Goal: Information Seeking & Learning: Learn about a topic

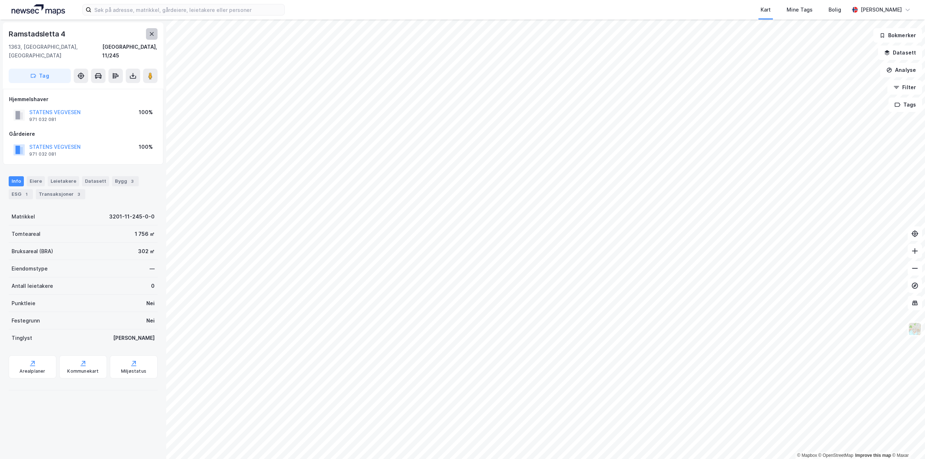
click at [154, 34] on icon at bounding box center [152, 34] width 6 height 6
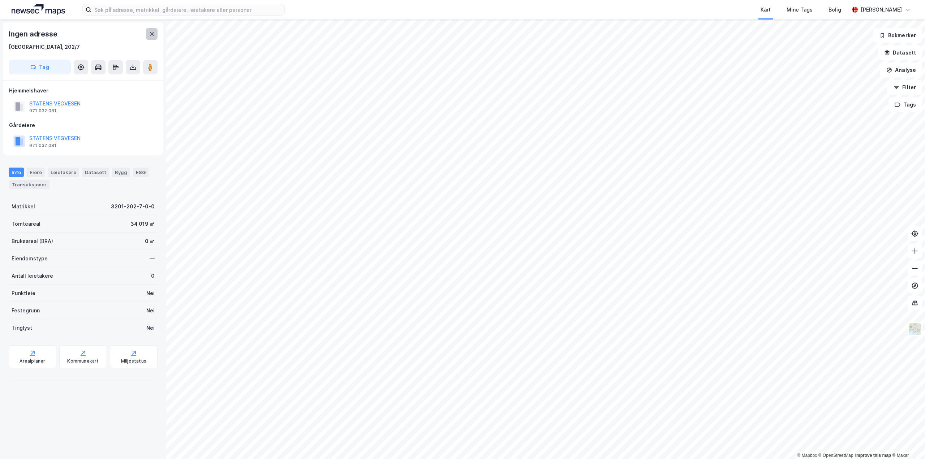
click at [157, 30] on button at bounding box center [152, 34] width 12 height 12
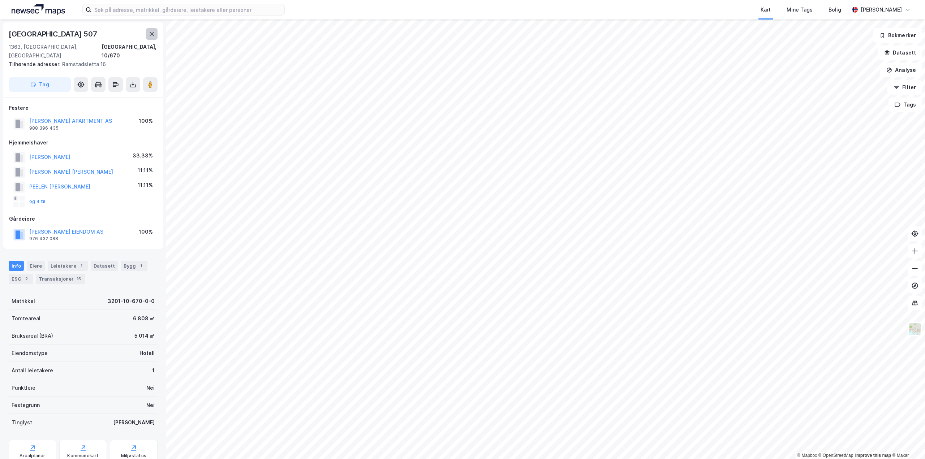
click at [152, 31] on button at bounding box center [152, 34] width 12 height 12
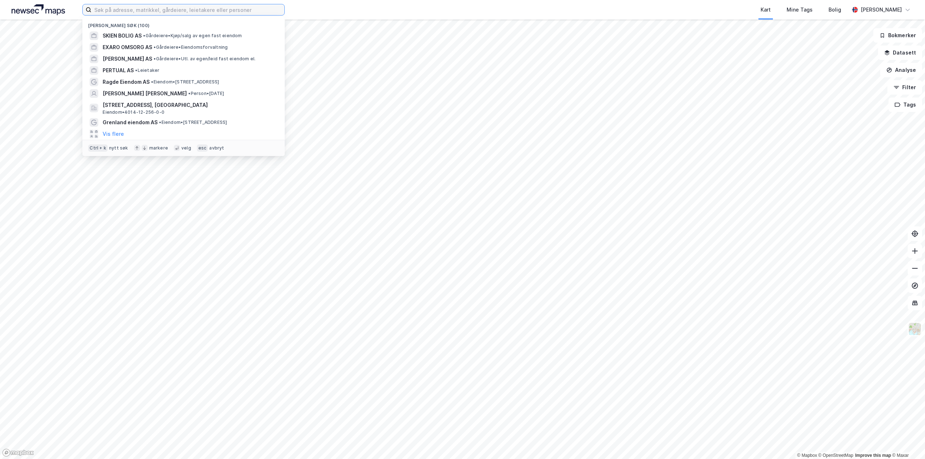
click at [152, 9] on input at bounding box center [187, 9] width 193 height 11
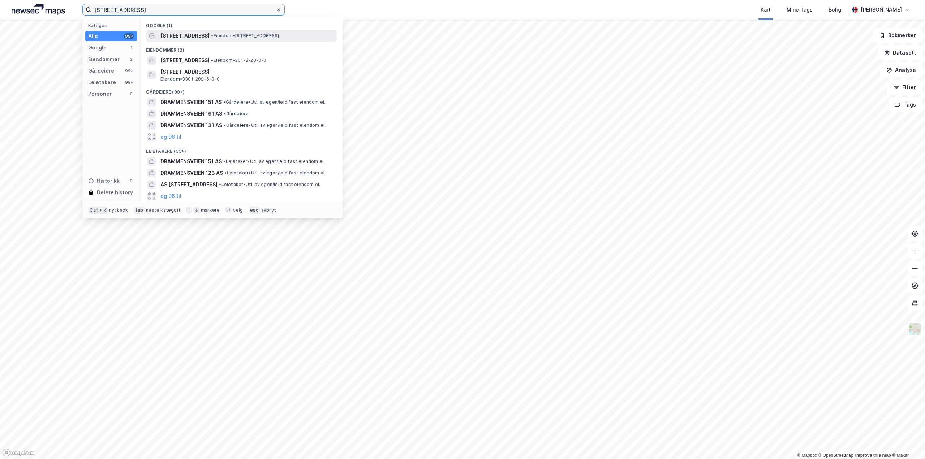
type input "[STREET_ADDRESS]"
click at [174, 35] on span "[STREET_ADDRESS]" at bounding box center [185, 35] width 49 height 9
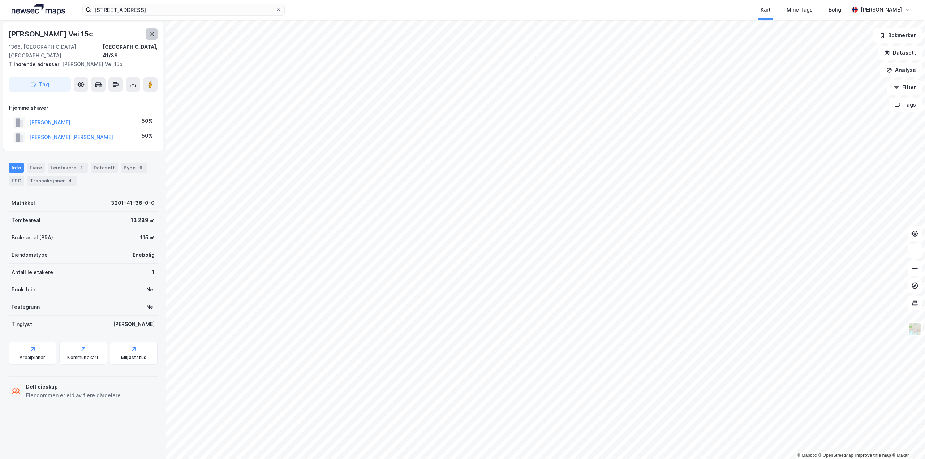
click at [150, 30] on button at bounding box center [152, 34] width 12 height 12
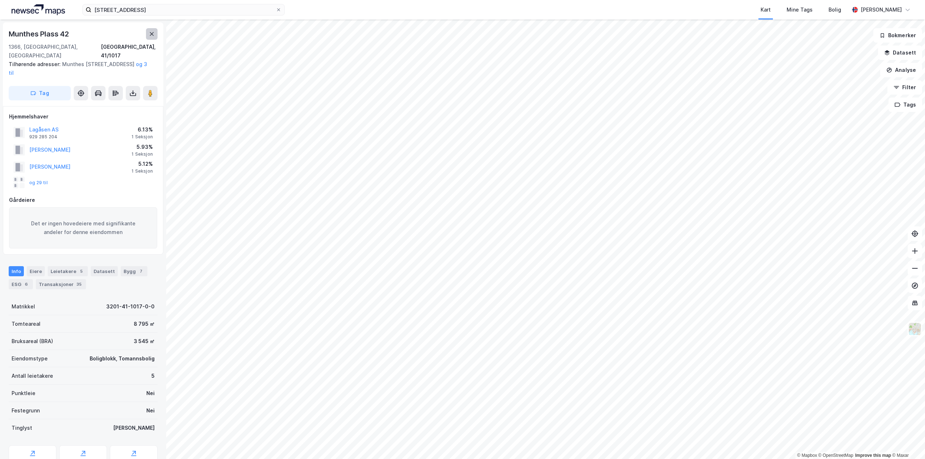
click at [154, 34] on icon at bounding box center [152, 34] width 6 height 6
